Goal: Task Accomplishment & Management: Complete application form

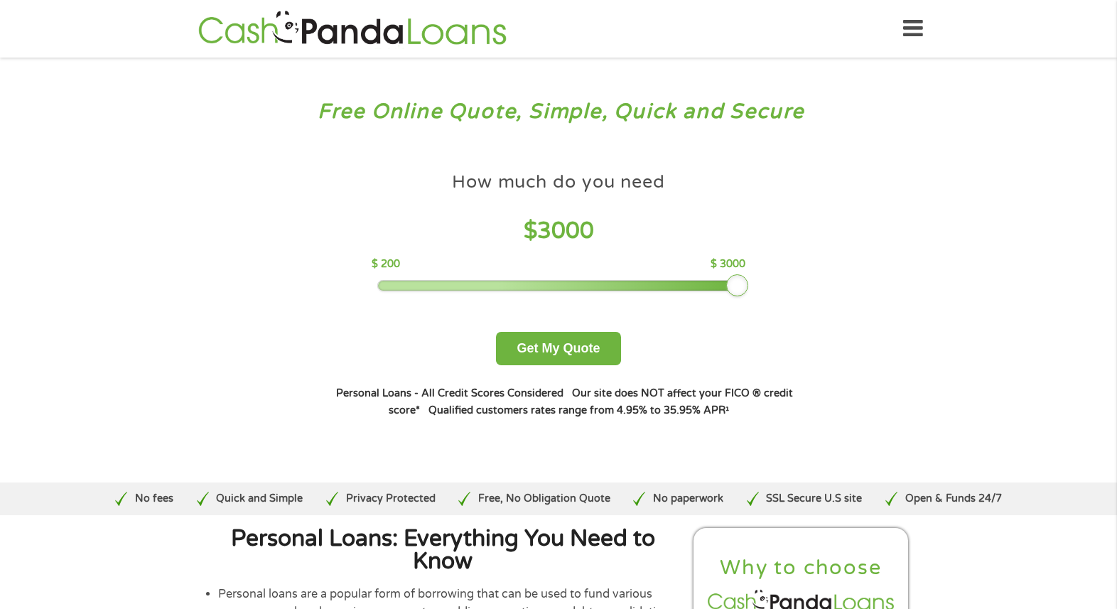
drag, startPoint x: 487, startPoint y: 282, endPoint x: 760, endPoint y: 294, distance: 273.3
click at [760, 294] on div "How much do you need $ 3000 $ 200 $ 3000 Get My Quote" at bounding box center [559, 265] width 498 height 200
click at [580, 352] on button "Get My Quote" at bounding box center [558, 348] width 124 height 33
